Goal: Check status: Check status

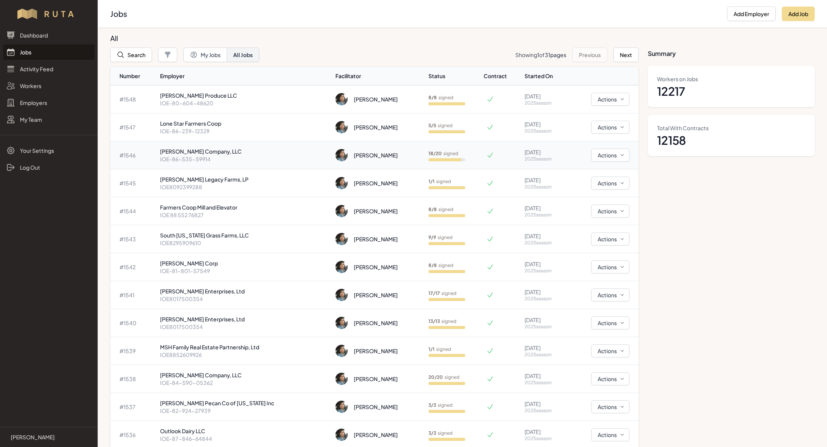
click at [212, 157] on p "IOE-86-535-59914" at bounding box center [245, 159] width 170 height 8
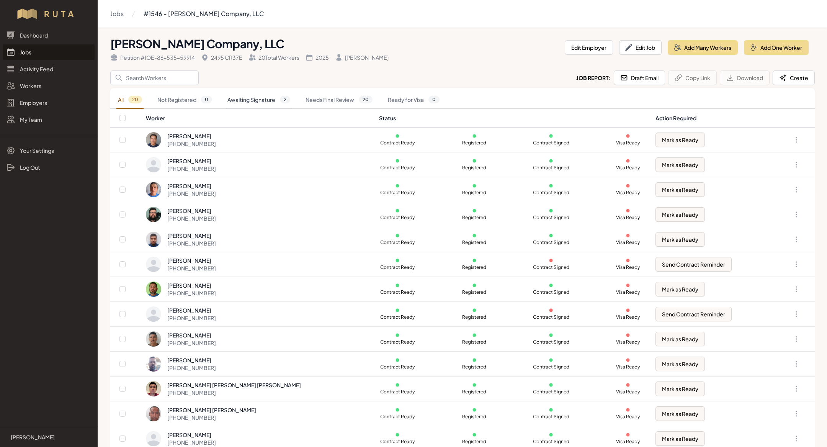
click at [265, 101] on link "Awaiting Signature 2" at bounding box center [259, 100] width 66 height 18
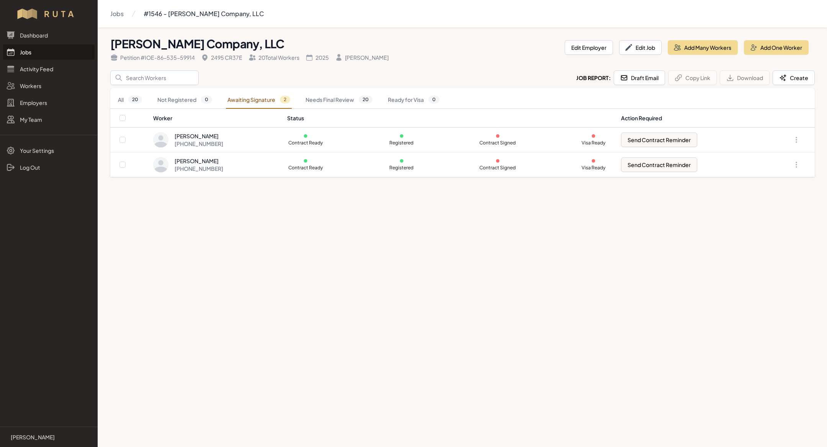
click at [40, 51] on link "Jobs" at bounding box center [48, 51] width 91 height 15
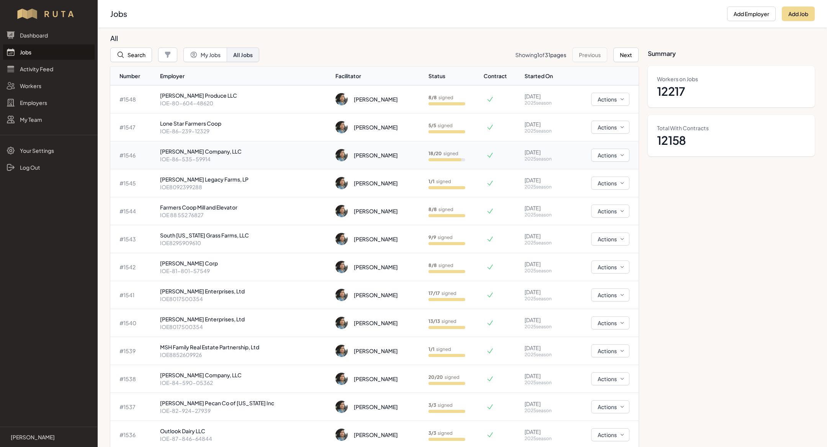
click at [222, 155] on p "IOE-86-535-59914" at bounding box center [245, 159] width 170 height 8
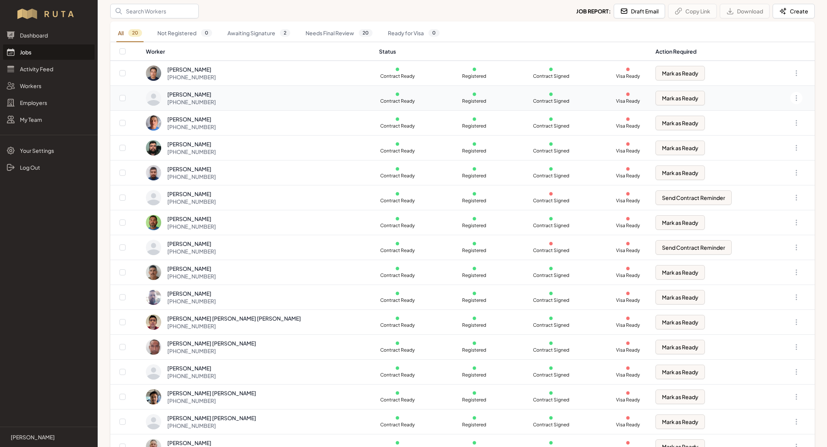
scroll to position [181, 0]
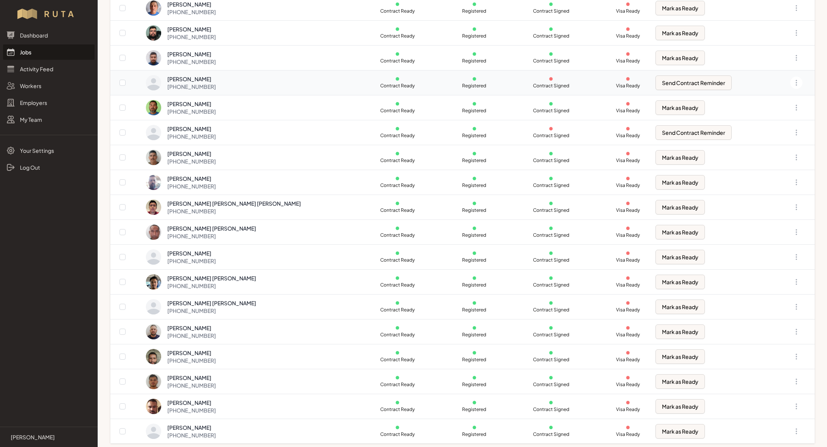
click at [216, 80] on div "[PERSON_NAME]" at bounding box center [191, 79] width 49 height 8
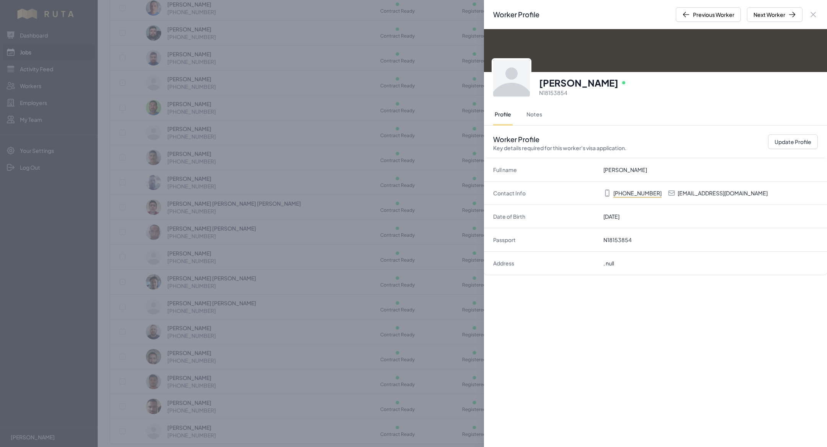
click at [693, 193] on p "[EMAIL_ADDRESS][DOMAIN_NAME]" at bounding box center [722, 193] width 90 height 8
copy p "[EMAIL_ADDRESS][DOMAIN_NAME]"
click at [401, 186] on div "Worker Profile Previous Worker Next Worker Close panel [PERSON_NAME] Online N18…" at bounding box center [413, 223] width 827 height 447
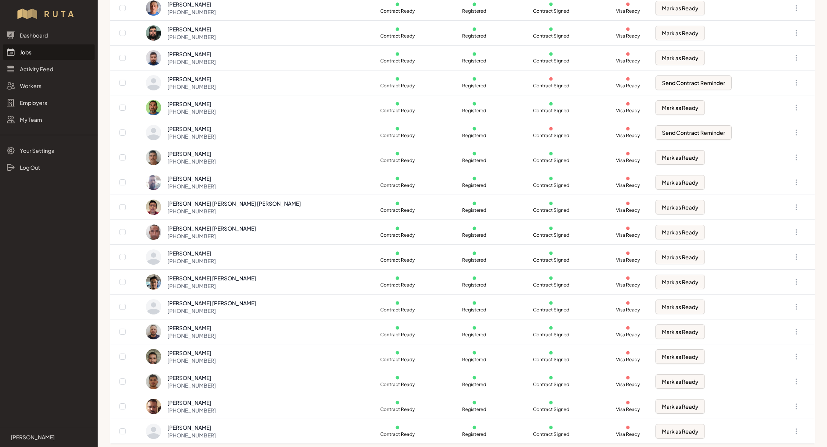
click at [35, 55] on link "Jobs" at bounding box center [48, 51] width 91 height 15
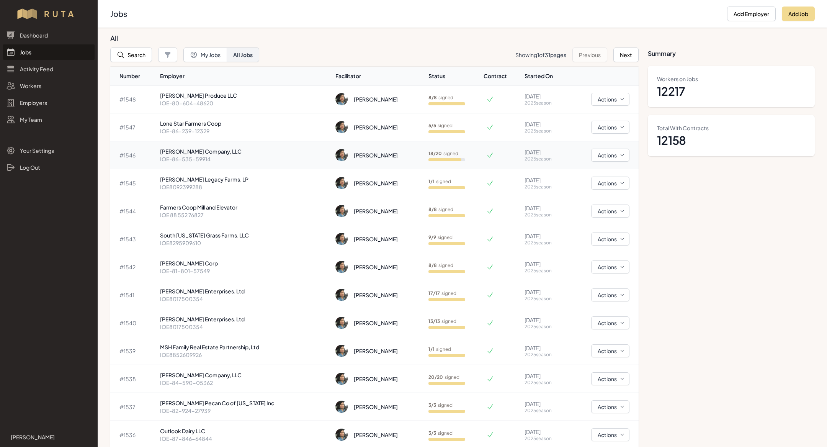
click at [209, 156] on p "IOE-86-535-59914" at bounding box center [245, 159] width 170 height 8
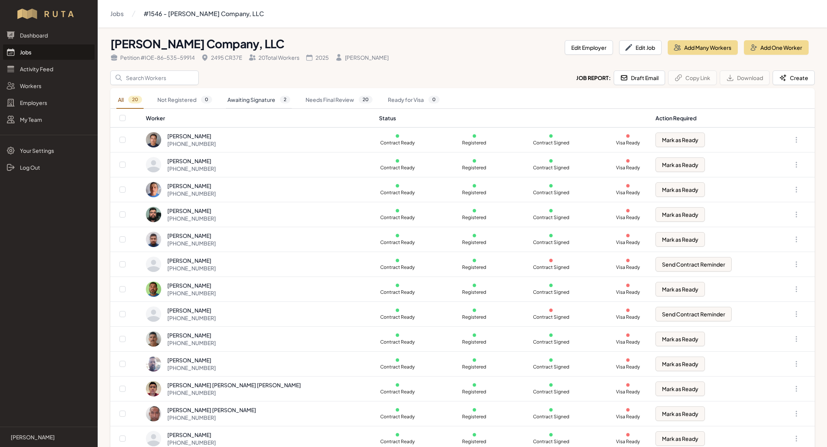
click at [265, 105] on link "Awaiting Signature 2" at bounding box center [259, 100] width 66 height 18
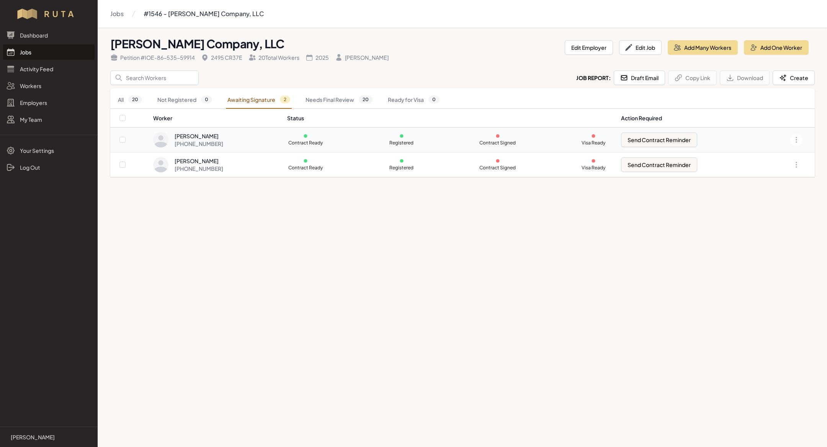
click at [228, 138] on div "[PERSON_NAME] [PHONE_NUMBER]" at bounding box center [215, 139] width 125 height 15
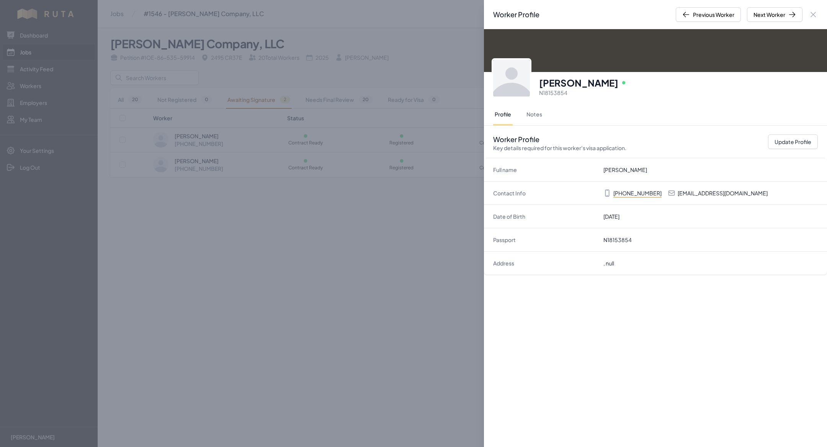
click at [212, 234] on div "Worker Profile Previous Worker Next Worker Close panel [PERSON_NAME] Online N18…" at bounding box center [413, 223] width 827 height 447
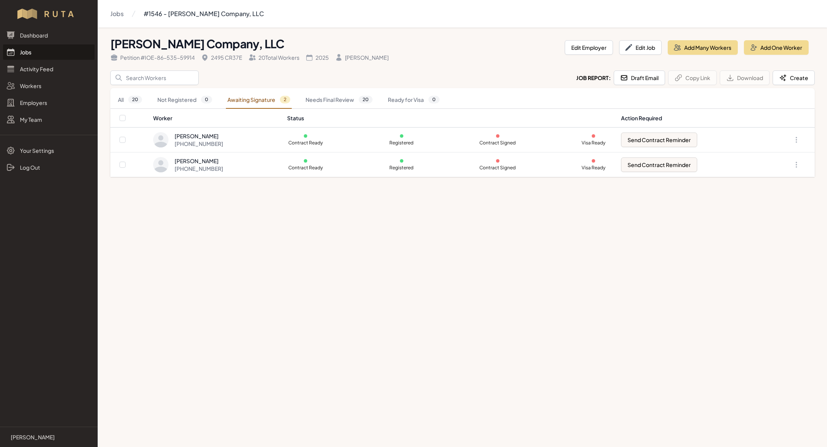
click at [28, 46] on link "Jobs" at bounding box center [48, 51] width 91 height 15
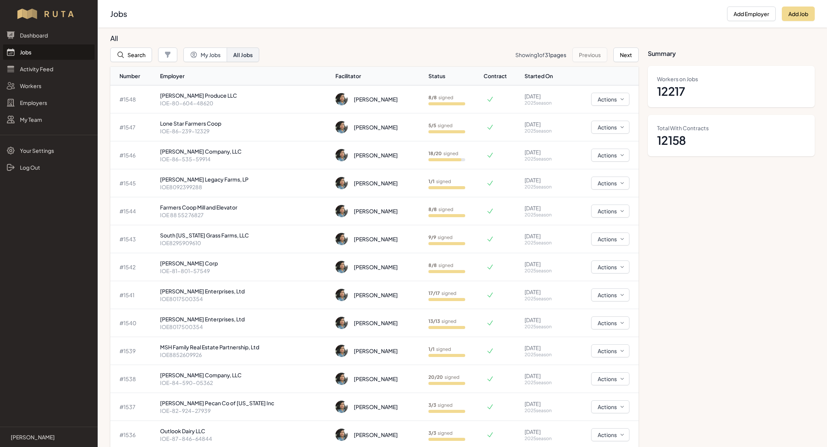
click at [34, 55] on link "Jobs" at bounding box center [48, 51] width 91 height 15
